Goal: Navigation & Orientation: Find specific page/section

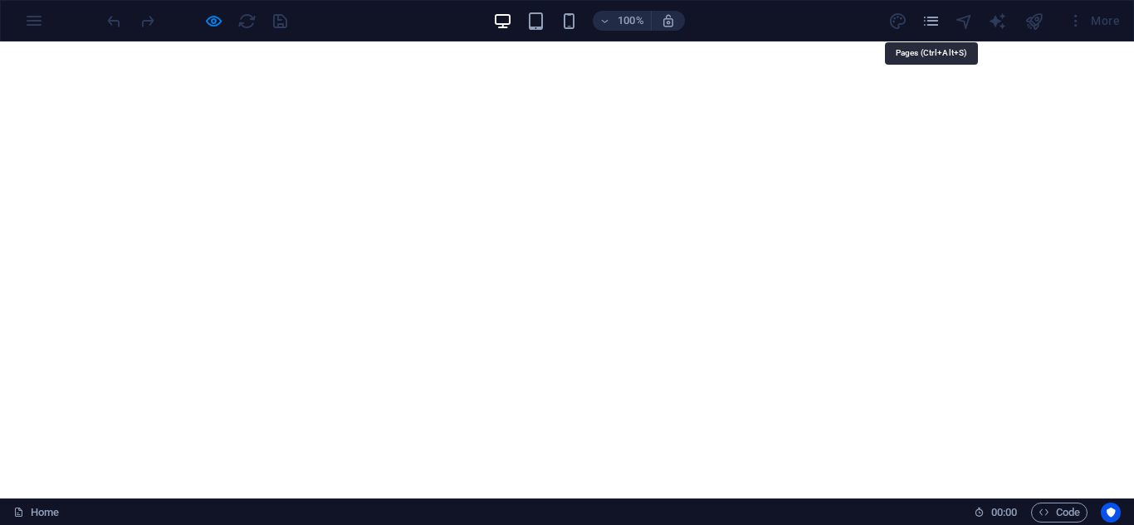
click at [934, 30] on icon "pages" at bounding box center [930, 21] width 19 height 19
click at [41, 12] on div "100% More" at bounding box center [567, 21] width 1132 height 40
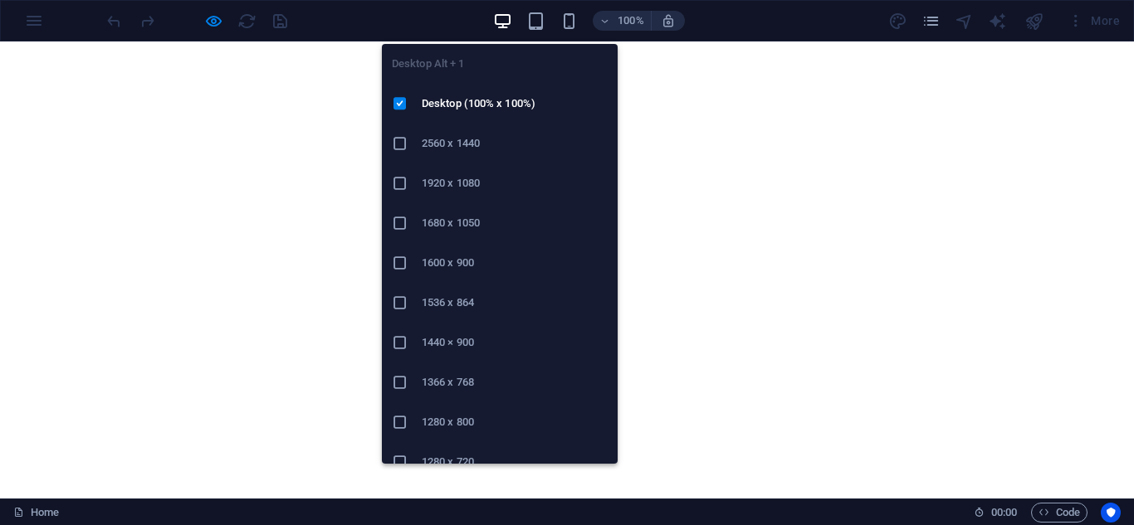
click at [493, 22] on icon "button" at bounding box center [502, 21] width 19 height 19
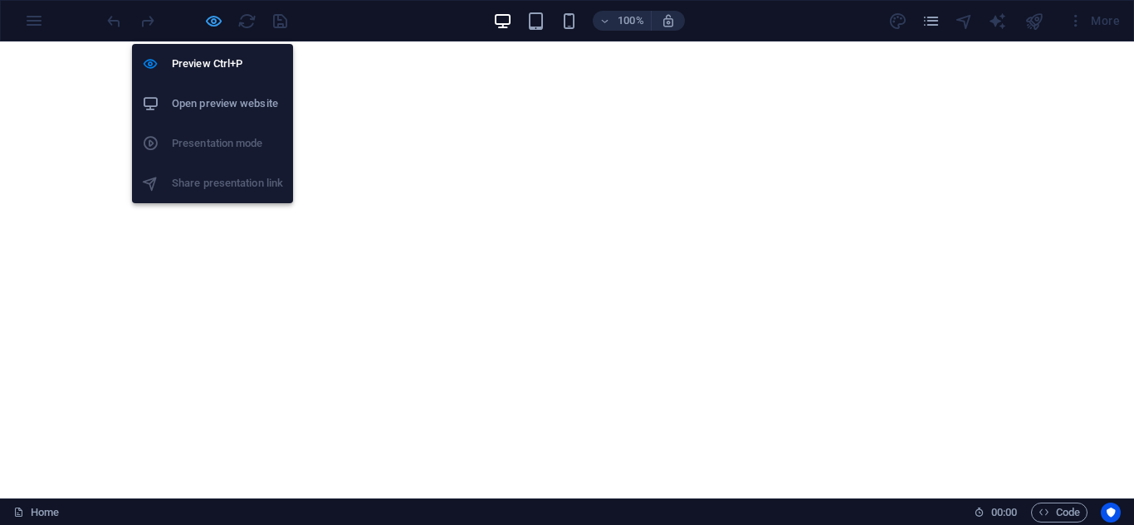
click at [212, 26] on icon "button" at bounding box center [213, 21] width 19 height 19
click at [212, 105] on h6 "Open preview website" at bounding box center [227, 104] width 111 height 20
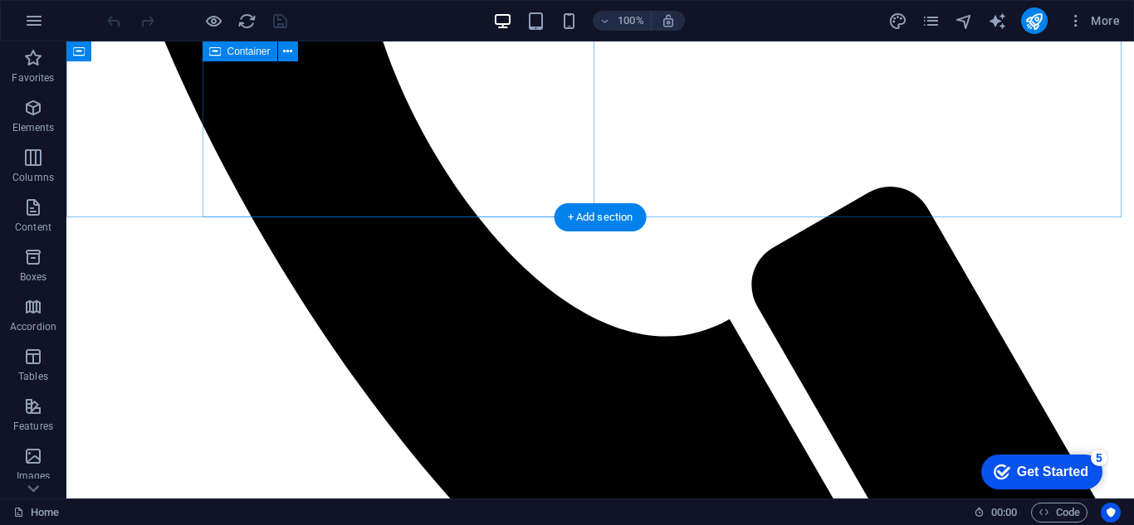
scroll to position [2823, 0]
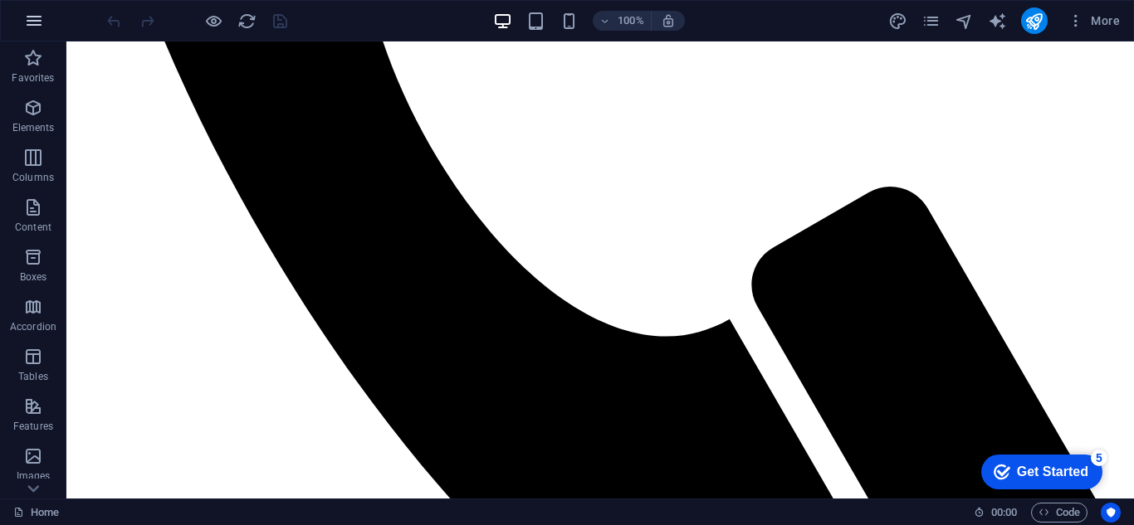
click at [33, 28] on icon "button" at bounding box center [34, 21] width 20 height 20
